Goal: Task Accomplishment & Management: Use online tool/utility

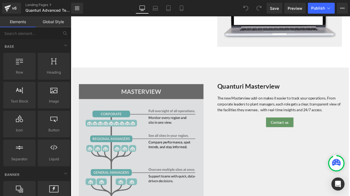
scroll to position [601, 0]
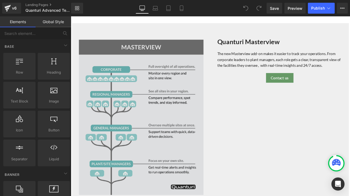
click at [159, 116] on img at bounding box center [153, 136] width 147 height 184
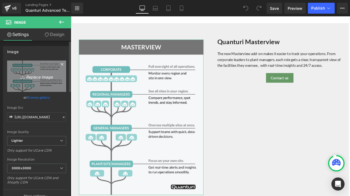
click at [41, 78] on icon "Replace Image" at bounding box center [37, 76] width 44 height 7
type input "C:\fakepath\Masterview.jpg"
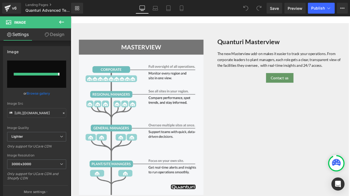
type input "[URL][DOMAIN_NAME]"
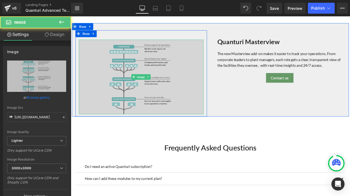
click at [169, 54] on img at bounding box center [153, 88] width 147 height 88
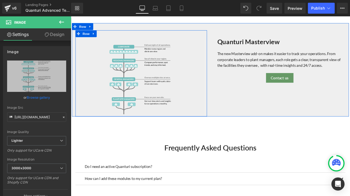
click at [146, 33] on div "Image Row" at bounding box center [154, 84] width 156 height 102
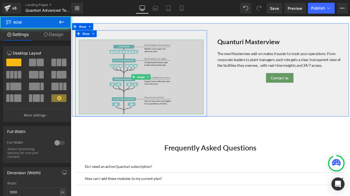
click at [138, 49] on img at bounding box center [153, 88] width 147 height 88
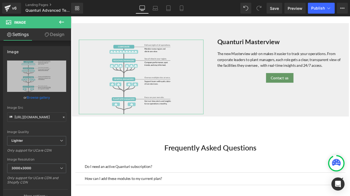
click at [61, 31] on link "Design" at bounding box center [55, 34] width 36 height 12
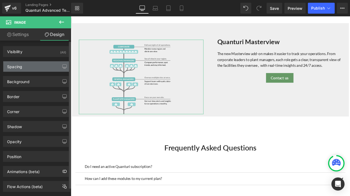
click at [31, 63] on div "Spacing" at bounding box center [36, 66] width 67 height 10
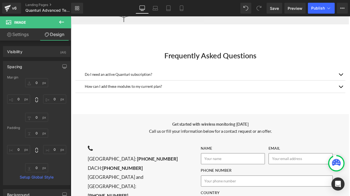
scroll to position [574, 0]
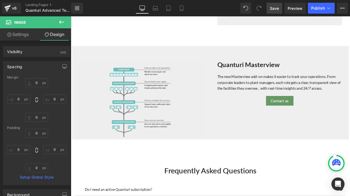
click at [272, 6] on span "Save" at bounding box center [274, 8] width 9 height 6
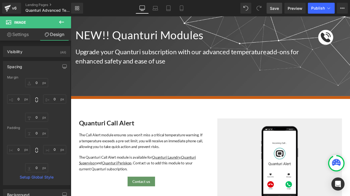
scroll to position [55, 0]
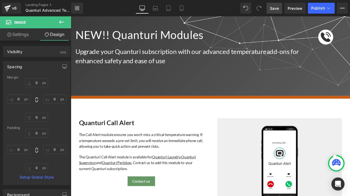
click at [277, 11] on span "Save" at bounding box center [274, 8] width 9 height 6
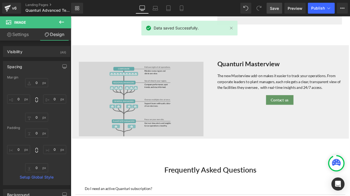
scroll to position [574, 0]
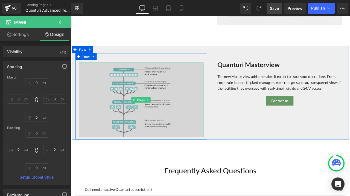
click at [196, 73] on img at bounding box center [153, 115] width 147 height 88
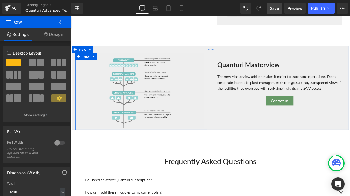
drag, startPoint x: 184, startPoint y: 68, endPoint x: 184, endPoint y: 57, distance: 11.2
click at [184, 57] on div "Image Row Quanturi Masterview Heading The new Masterview add-on makes it easier…" at bounding box center [236, 102] width 328 height 100
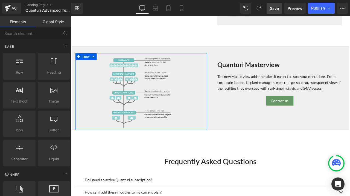
click at [286, 162] on div "NEW!! Quanturi Modules Heading Row Upgrade your Quanturi subscription with our …" at bounding box center [236, 4] width 330 height 1060
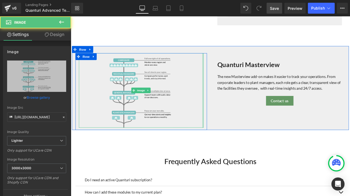
click at [226, 91] on div at bounding box center [226, 104] width 1 height 88
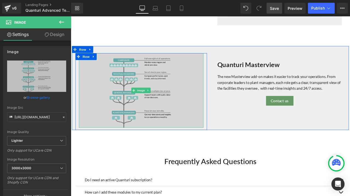
click at [191, 76] on img at bounding box center [153, 104] width 147 height 88
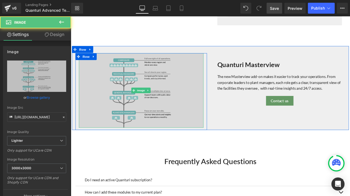
click at [212, 71] on img at bounding box center [153, 104] width 147 height 88
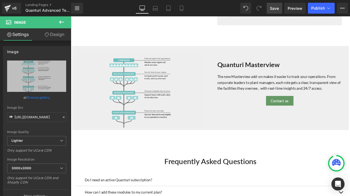
click at [270, 7] on span "Save" at bounding box center [274, 8] width 9 height 6
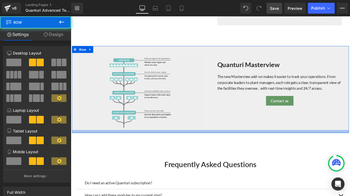
drag, startPoint x: 162, startPoint y: 148, endPoint x: 161, endPoint y: 152, distance: 3.6
click at [161, 152] on div at bounding box center [236, 153] width 328 height 4
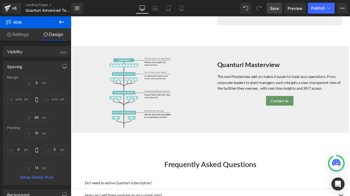
scroll to position [546, 0]
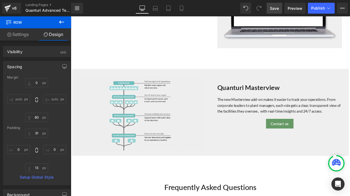
click at [276, 12] on link "Save" at bounding box center [274, 8] width 16 height 11
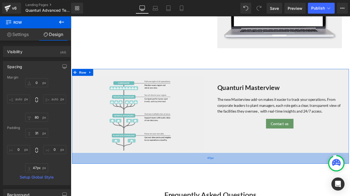
drag, startPoint x: 239, startPoint y: 177, endPoint x: 237, endPoint y: 187, distance: 9.6
click at [237, 187] on div "47px" at bounding box center [236, 185] width 328 height 13
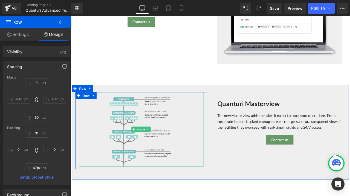
scroll to position [519, 0]
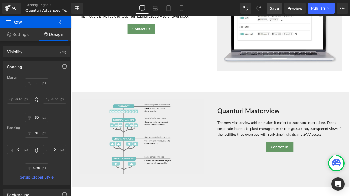
drag, startPoint x: 276, startPoint y: 7, endPoint x: 221, endPoint y: 34, distance: 61.1
click at [276, 7] on span "Save" at bounding box center [274, 8] width 9 height 6
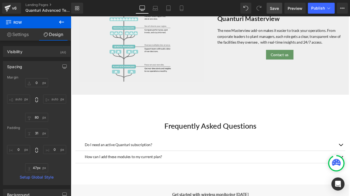
scroll to position [574, 0]
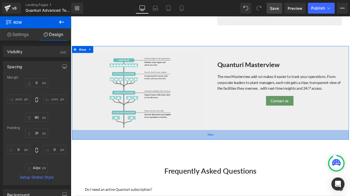
click at [122, 156] on div "42px" at bounding box center [236, 156] width 328 height 11
type input "41px"
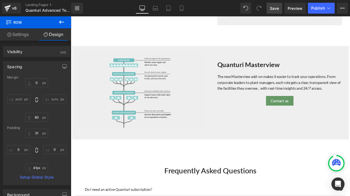
click at [274, 11] on link "Save" at bounding box center [274, 8] width 16 height 11
click at [61, 20] on icon at bounding box center [61, 22] width 7 height 7
